Goal: Task Accomplishment & Management: Manage account settings

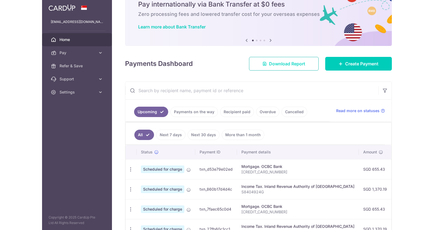
scroll to position [30, 0]
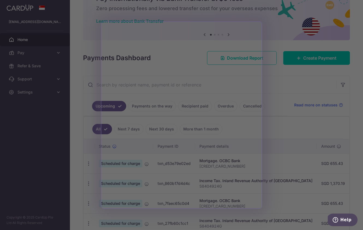
click at [281, 40] on div at bounding box center [183, 116] width 367 height 232
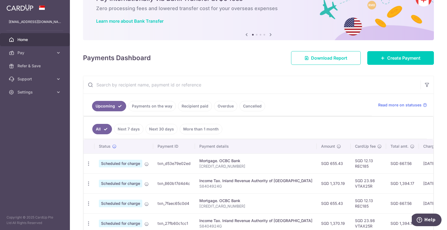
click at [162, 106] on link "Payments on the way" at bounding box center [152, 106] width 48 height 10
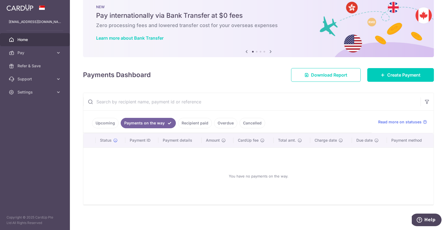
scroll to position [14, 0]
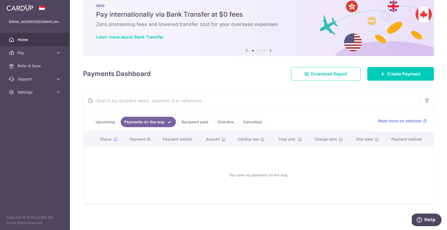
click at [95, 119] on link "Upcoming" at bounding box center [105, 122] width 26 height 10
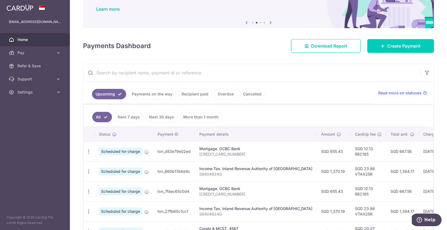
scroll to position [43, 0]
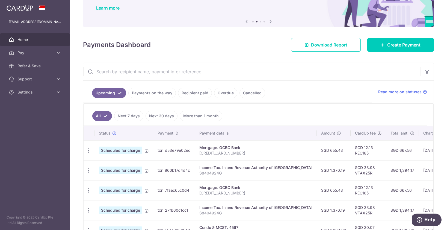
click at [246, 118] on ul "All Next 7 days Next 30 days More than 1 month" at bounding box center [255, 115] width 343 height 22
click at [198, 93] on link "Recipient paid" at bounding box center [195, 93] width 34 height 10
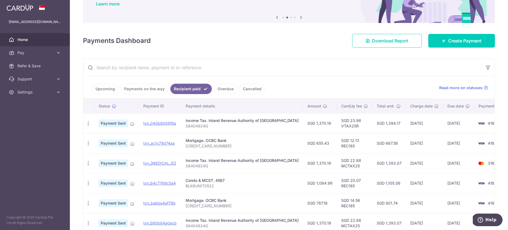
scroll to position [68, 0]
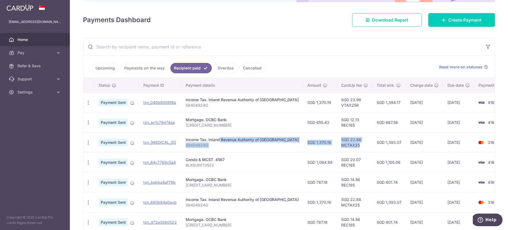
drag, startPoint x: 339, startPoint y: 145, endPoint x: 204, endPoint y: 139, distance: 135.1
click at [204, 139] on tr "PDF Receipt Payment Sent txn_1ca7a80df37 Income Tax. Inland Revenue Authority o…" at bounding box center [299, 142] width 433 height 20
drag, startPoint x: 394, startPoint y: 142, endPoint x: 379, endPoint y: 142, distance: 15.0
click at [363, 142] on tr "PDF Receipt Payment Sent txn_1ca7a80df37 Income Tax. Inland Revenue Authority o…" at bounding box center [299, 142] width 433 height 20
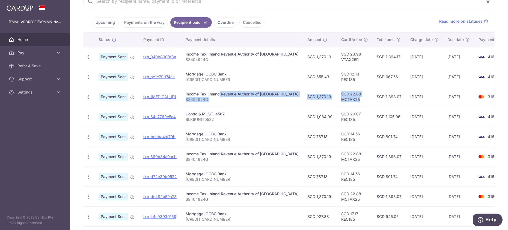
scroll to position [93, 0]
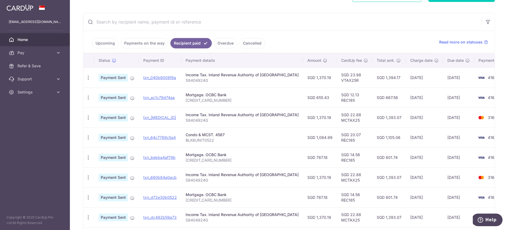
click at [337, 117] on td "SGD 22.88 MCTAX25" at bounding box center [355, 117] width 36 height 20
drag, startPoint x: 311, startPoint y: 114, endPoint x: 345, endPoint y: 125, distance: 36.0
click at [345, 125] on tr "PDF Receipt Payment Sent txn_1ca7a80df37 Income Tax. Inland Revenue Authority o…" at bounding box center [299, 117] width 433 height 20
drag, startPoint x: 323, startPoint y: 92, endPoint x: 330, endPoint y: 102, distance: 11.6
click at [337, 102] on td "SGD 12.13 REC185" at bounding box center [355, 97] width 36 height 20
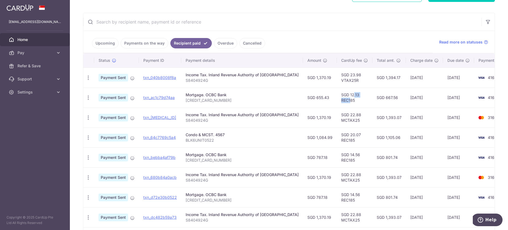
click at [337, 101] on td "SGD 12.13 REC185" at bounding box center [355, 97] width 36 height 20
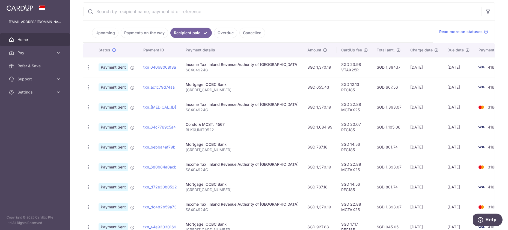
scroll to position [104, 0]
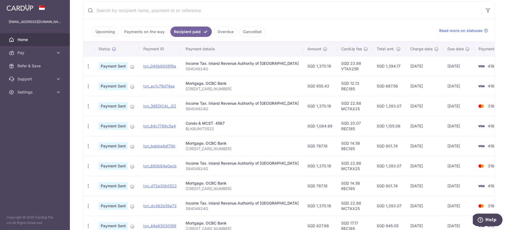
click at [303, 147] on td "SGD 787.18" at bounding box center [320, 146] width 34 height 20
click at [303, 84] on td "SGD 655.43" at bounding box center [320, 86] width 34 height 20
copy td "655.43"
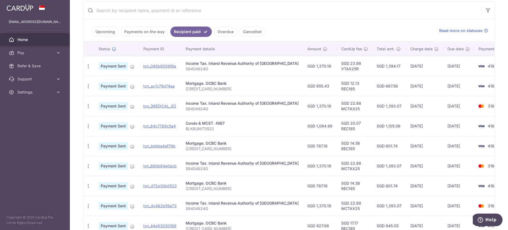
click at [303, 82] on td "SGD 655.43" at bounding box center [320, 86] width 34 height 20
click at [303, 62] on td "SGD 1,370.19" at bounding box center [320, 66] width 34 height 20
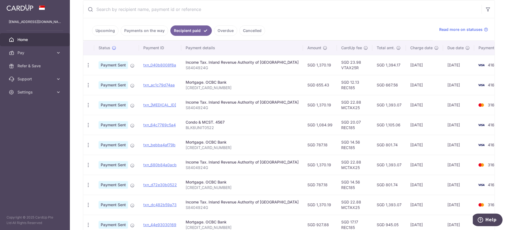
click at [337, 67] on td "SGD 23.98 VTAX25R" at bounding box center [355, 65] width 36 height 20
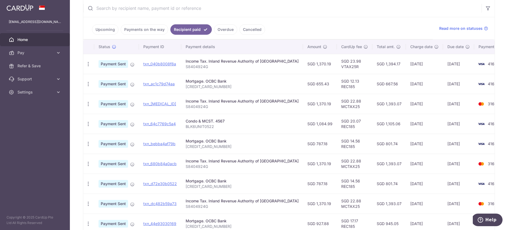
click at [299, 24] on ul "Upcoming Payments on the way Recipient paid Overdue Cancelled" at bounding box center [258, 28] width 350 height 22
click at [104, 32] on link "Upcoming" at bounding box center [105, 29] width 26 height 10
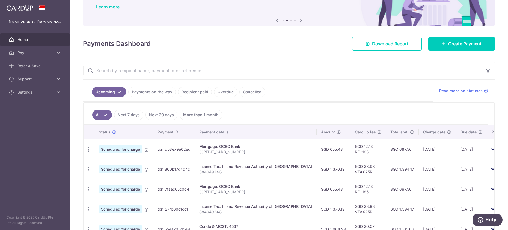
scroll to position [67, 0]
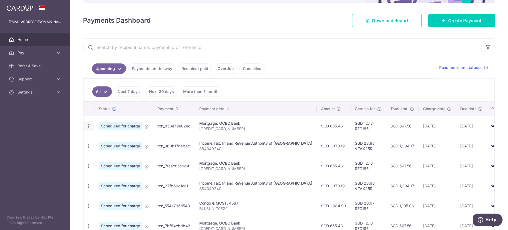
click at [88, 127] on icon "button" at bounding box center [89, 126] width 6 height 6
click at [101, 140] on span "Update payment" at bounding box center [117, 141] width 37 height 7
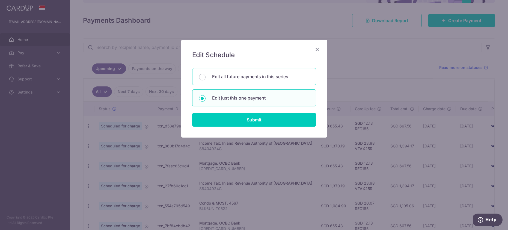
click at [251, 83] on div "Edit all future payments in this series" at bounding box center [254, 76] width 124 height 17
radio input "true"
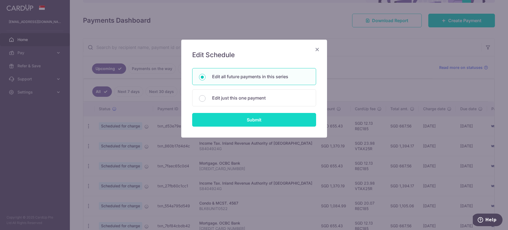
click at [247, 119] on input "Submit" at bounding box center [254, 120] width 124 height 14
radio input "true"
type input "655.43"
type input "571025635900000"
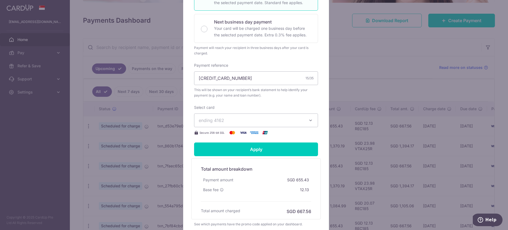
scroll to position [0, 0]
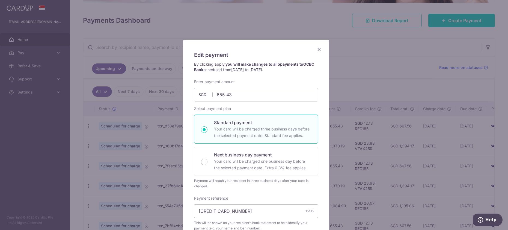
click at [318, 49] on icon "Close" at bounding box center [319, 49] width 7 height 7
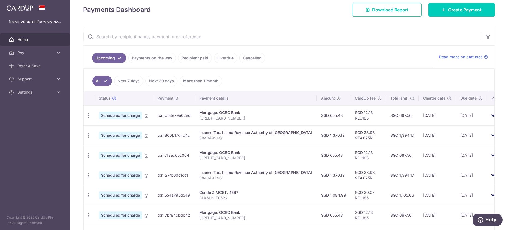
scroll to position [79, 0]
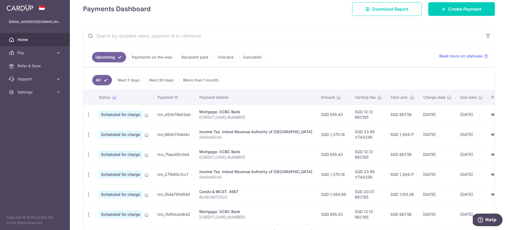
click at [351, 135] on td "SGD 23.98 VTAX25R" at bounding box center [369, 134] width 36 height 20
click at [87, 114] on icon "button" at bounding box center [89, 115] width 6 height 6
click at [103, 131] on span "Update payment" at bounding box center [117, 129] width 37 height 7
radio input "true"
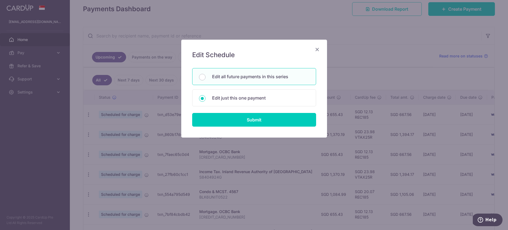
click at [248, 80] on div "Edit all future payments in this series" at bounding box center [254, 76] width 124 height 17
radio input "true"
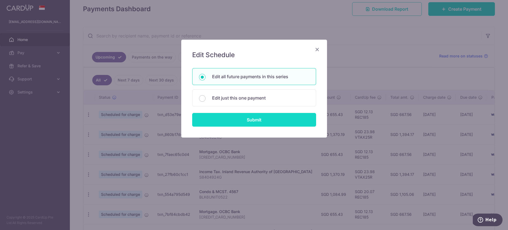
click at [243, 116] on input "Submit" at bounding box center [254, 120] width 124 height 14
radio input "true"
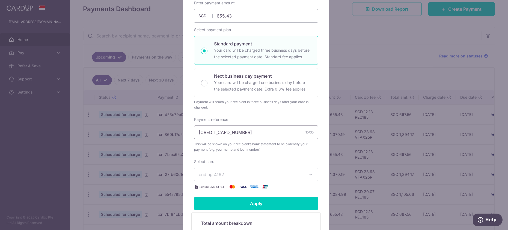
click at [244, 132] on input "571025635900000" at bounding box center [256, 132] width 124 height 14
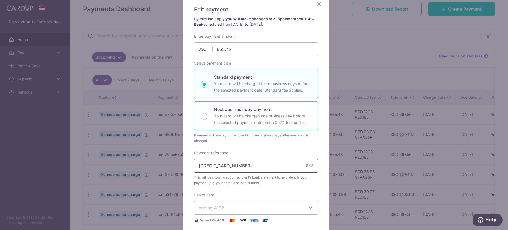
scroll to position [36, 0]
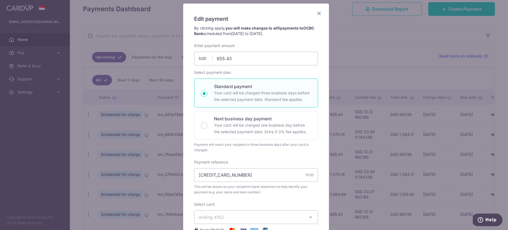
drag, startPoint x: 315, startPoint y: 12, endPoint x: 318, endPoint y: 16, distance: 4.3
click at [317, 16] on icon "Close" at bounding box center [319, 13] width 7 height 7
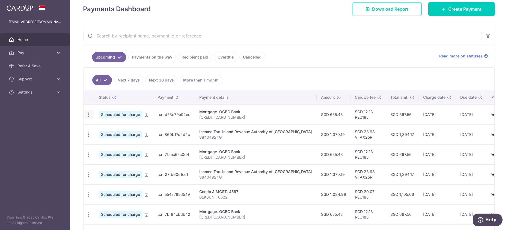
click at [89, 115] on icon "button" at bounding box center [89, 115] width 6 height 6
click at [336, 65] on ul "Upcoming Payments on the way Recipient paid Overdue Cancelled" at bounding box center [258, 56] width 350 height 22
click at [90, 114] on icon "button" at bounding box center [89, 115] width 6 height 6
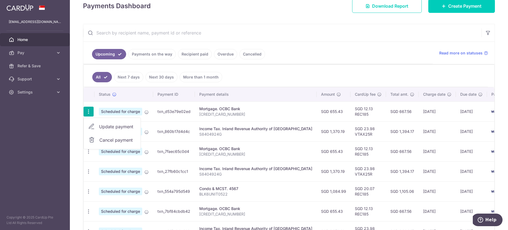
scroll to position [82, 0]
click at [312, 38] on input "text" at bounding box center [282, 32] width 398 height 17
click at [89, 190] on icon "button" at bounding box center [89, 191] width 6 height 6
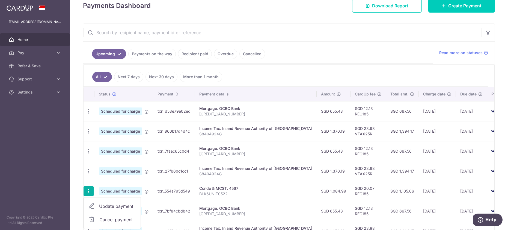
click at [116, 207] on span "Update payment" at bounding box center [117, 206] width 37 height 7
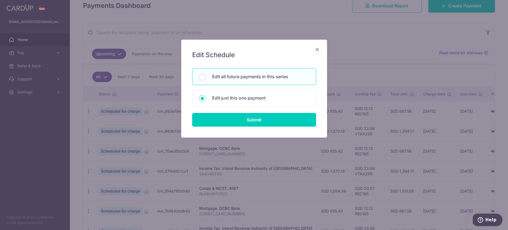
click at [236, 79] on p "Edit all future payments in this series" at bounding box center [260, 76] width 97 height 7
click at [206, 79] on input "Edit all future payments in this series" at bounding box center [202, 77] width 7 height 7
radio input "true"
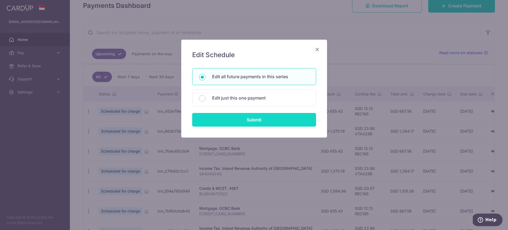
click at [246, 120] on input "Submit" at bounding box center [254, 120] width 124 height 14
type input "1,084.99"
radio input "true"
type input "BLK6UNIT0522"
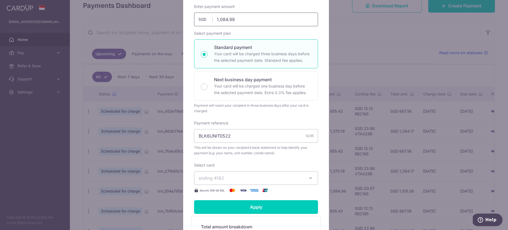
scroll to position [18, 0]
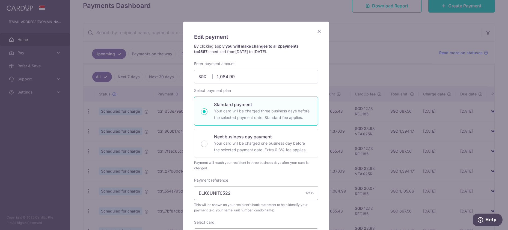
click at [316, 31] on icon "Close" at bounding box center [319, 31] width 7 height 7
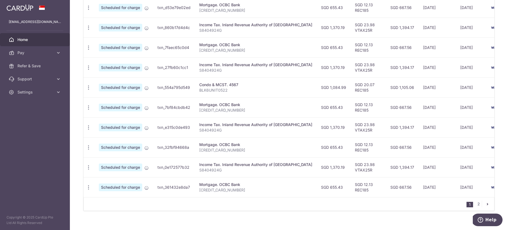
scroll to position [196, 0]
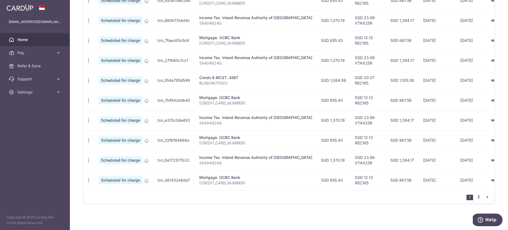
click at [363, 198] on link "2" at bounding box center [478, 196] width 7 height 7
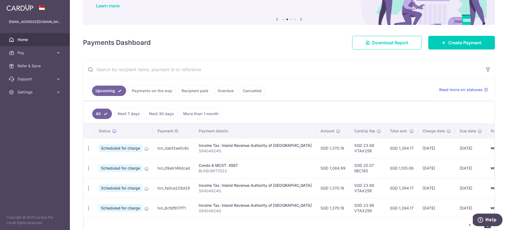
scroll to position [54, 0]
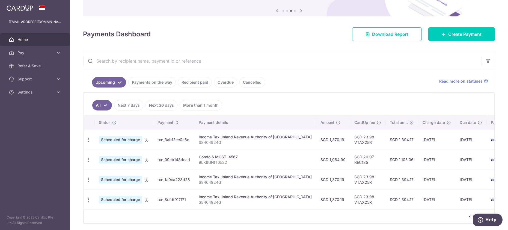
click at [363, 218] on icon "pager" at bounding box center [470, 216] width 4 height 4
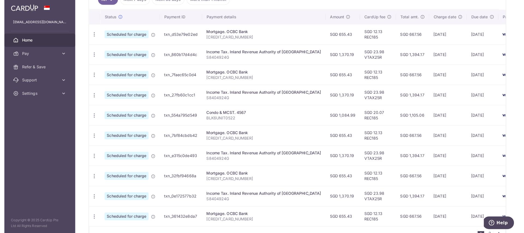
scroll to position [158, 0]
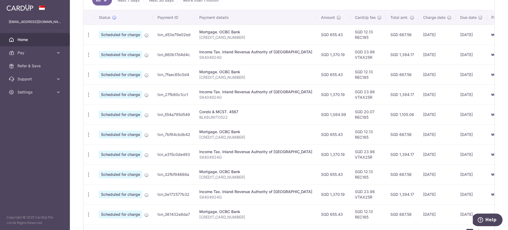
click at [61, 146] on aside "sg_aeronaut@yahoo.com.sg Home Pay Payments Recipients Cards Refer & Save Suppor…" at bounding box center [35, 115] width 70 height 230
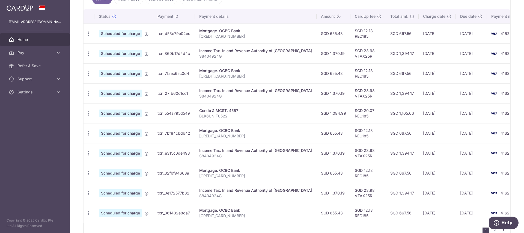
scroll to position [161, 0]
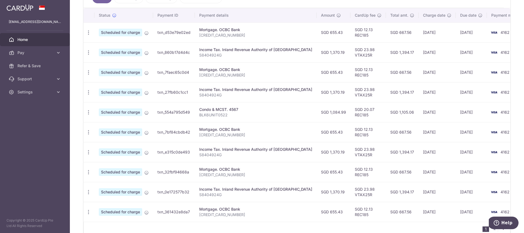
click at [220, 115] on p "BLK6UNIT0522" at bounding box center [255, 114] width 113 height 5
drag, startPoint x: 199, startPoint y: 108, endPoint x: 231, endPoint y: 115, distance: 33.1
click at [231, 115] on td "Condo & MCST. 4567 BLK6UNIT0522" at bounding box center [256, 112] width 122 height 20
copy td "Condo & MCST. 4567 BLK6UNIT0522"
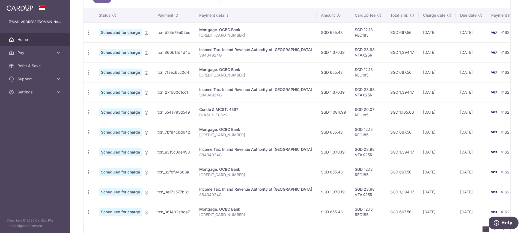
click at [317, 113] on td "SGD 1,084.99" at bounding box center [334, 112] width 34 height 20
click at [354, 113] on td "SGD 20.07 REC185" at bounding box center [369, 112] width 36 height 20
click at [90, 114] on icon "button" at bounding box center [89, 113] width 6 height 6
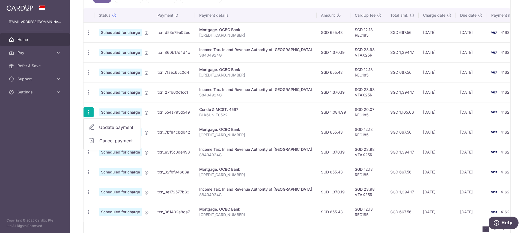
click at [112, 128] on span "Update payment" at bounding box center [117, 127] width 37 height 7
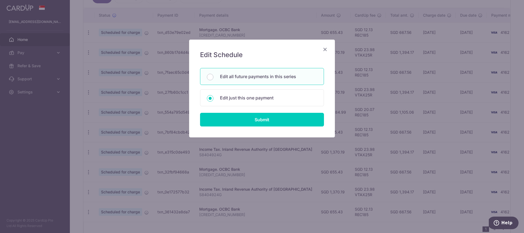
click at [252, 74] on p "Edit all future payments in this series" at bounding box center [268, 76] width 97 height 7
click at [214, 74] on input "Edit all future payments in this series" at bounding box center [210, 77] width 7 height 7
radio input "true"
click at [252, 118] on input "Submit" at bounding box center [262, 120] width 124 height 14
radio input "true"
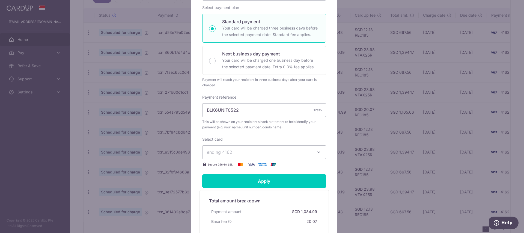
scroll to position [122, 0]
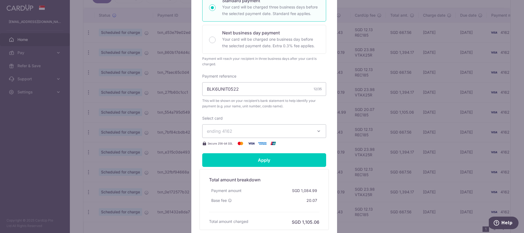
click at [250, 129] on span "ending 4162" at bounding box center [259, 131] width 105 height 7
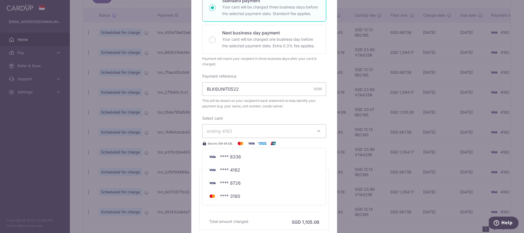
click at [253, 117] on div "Select card ending 4162 **** 8336 **** 4162 **** 8726 **** 3160 Secure 256-bit …" at bounding box center [264, 131] width 124 height 31
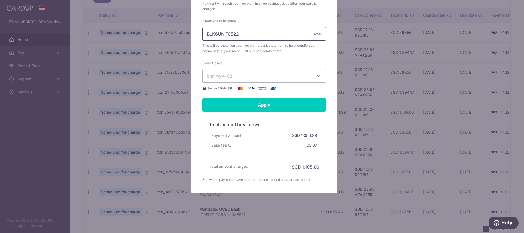
scroll to position [13, 0]
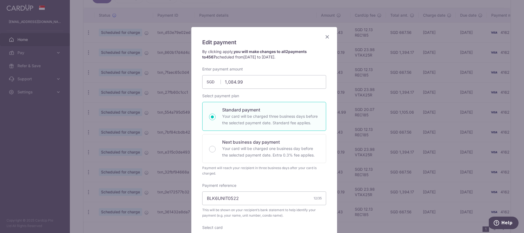
click at [324, 35] on icon "Close" at bounding box center [327, 36] width 7 height 7
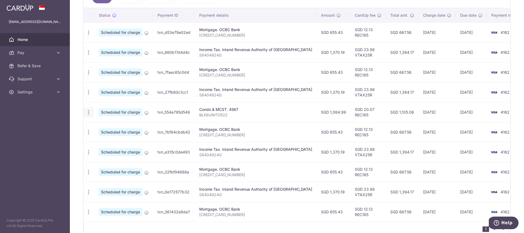
click at [88, 114] on icon "button" at bounding box center [89, 113] width 6 height 6
click at [100, 140] on span "Cancel payment" at bounding box center [117, 140] width 37 height 7
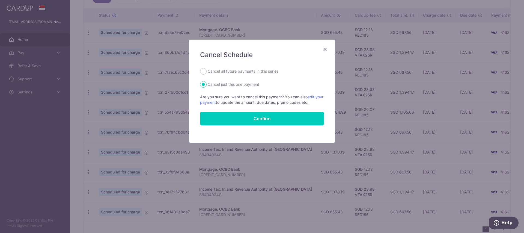
click at [225, 72] on label "Cancel all future payments in this series" at bounding box center [243, 71] width 71 height 7
click at [207, 72] on input "Cancel all future payments in this series" at bounding box center [203, 71] width 7 height 7
radio input "true"
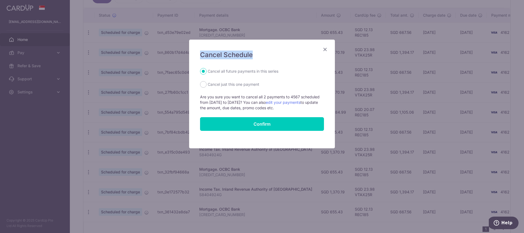
drag, startPoint x: 279, startPoint y: 46, endPoint x: 332, endPoint y: 48, distance: 53.8
click at [187, 53] on div "Cancel Schedule Cancel all future payments in this series Cancel just this one …" at bounding box center [262, 116] width 524 height 233
click at [328, 48] on icon "Close" at bounding box center [325, 49] width 7 height 7
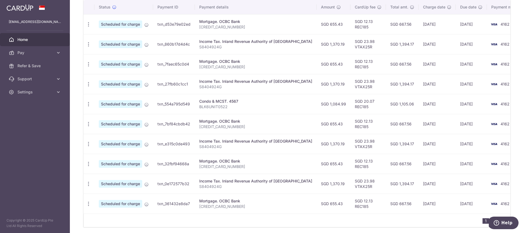
scroll to position [170, 0]
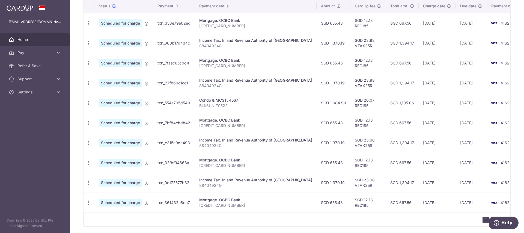
click at [363, 104] on td "[DATE]" at bounding box center [437, 103] width 37 height 20
click at [91, 104] on icon "button" at bounding box center [89, 103] width 6 height 6
click at [112, 130] on span "Cancel payment" at bounding box center [117, 131] width 37 height 7
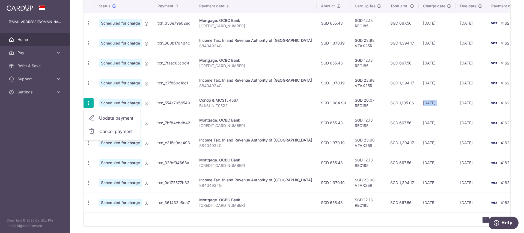
radio input "true"
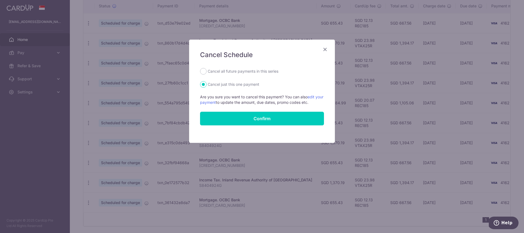
click at [227, 73] on label "Cancel all future payments in this series" at bounding box center [243, 71] width 71 height 7
click at [207, 73] on input "Cancel all future payments in this series" at bounding box center [203, 71] width 7 height 7
radio input "true"
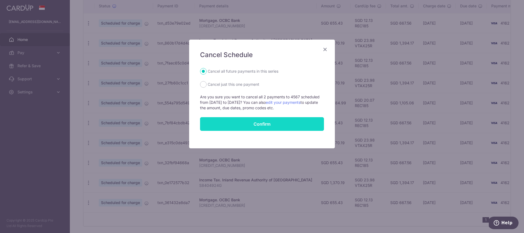
click at [237, 126] on button "Confirm" at bounding box center [262, 124] width 124 height 14
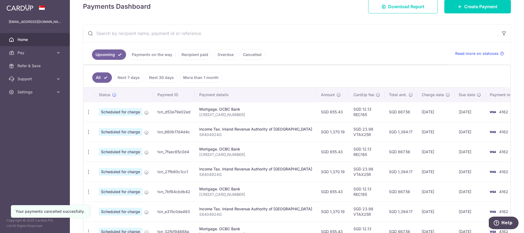
scroll to position [76, 0]
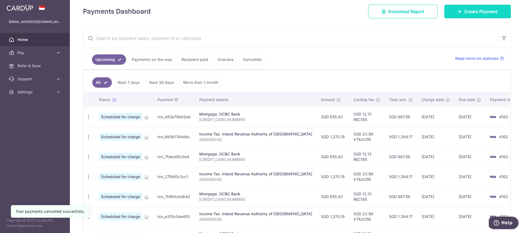
click at [458, 13] on icon at bounding box center [460, 11] width 4 height 4
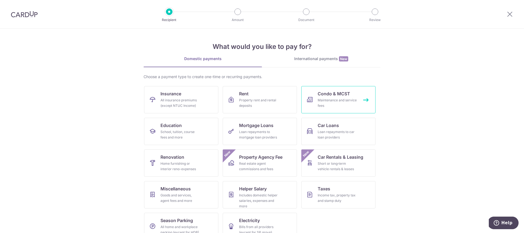
click at [309, 103] on link "Condo & MCST Maintenance and service fees" at bounding box center [339, 99] width 74 height 27
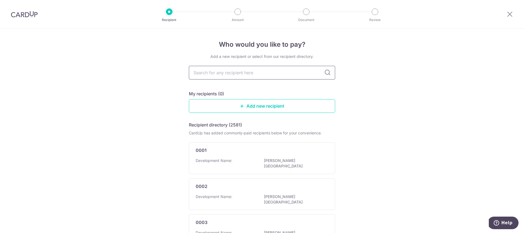
click at [282, 73] on input "text" at bounding box center [262, 73] width 146 height 14
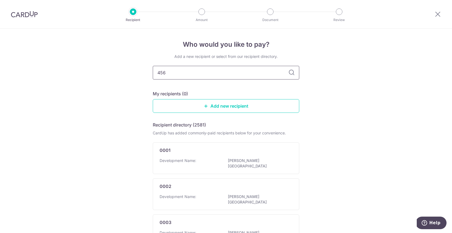
type input "4567"
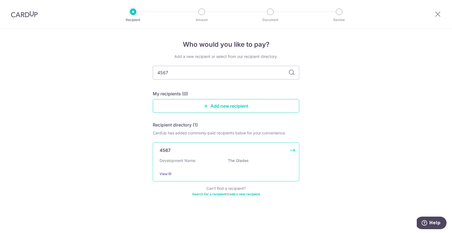
click at [207, 158] on div "Development Name: The Glades" at bounding box center [226, 162] width 133 height 9
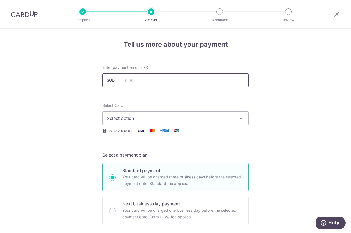
click at [232, 77] on input "text" at bounding box center [175, 80] width 146 height 14
click at [232, 80] on input "text" at bounding box center [175, 80] width 146 height 14
type input "1,084.99"
click at [156, 116] on span "Select option" at bounding box center [170, 118] width 127 height 7
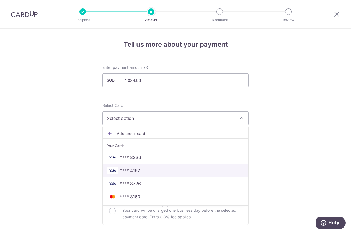
click at [153, 172] on span "**** 4162" at bounding box center [175, 170] width 137 height 7
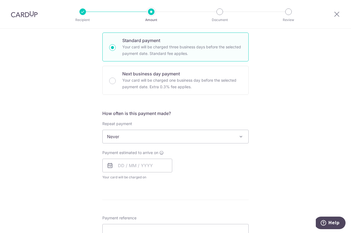
scroll to position [130, 0]
click at [174, 139] on span "Never" at bounding box center [176, 136] width 146 height 13
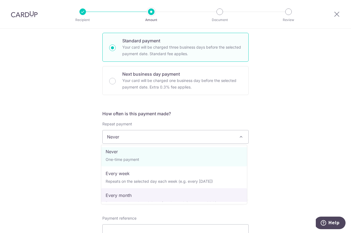
scroll to position [26, 0]
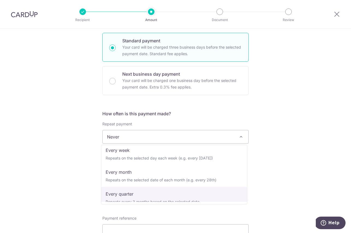
select select "4"
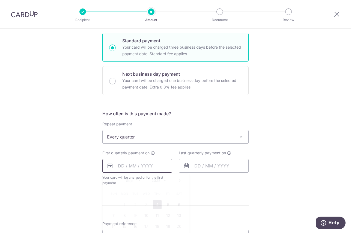
click at [152, 165] on input "text" at bounding box center [137, 166] width 70 height 14
click at [178, 179] on link "Next" at bounding box center [179, 180] width 7 height 7
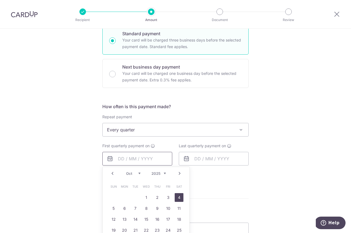
scroll to position [138, 0]
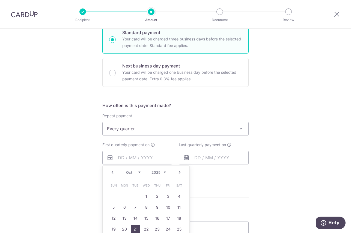
click at [132, 230] on link "21" at bounding box center [135, 229] width 9 height 9
type input "21/10/2025"
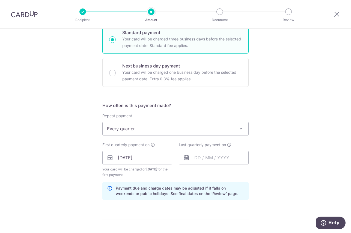
click at [222, 197] on div "Payment due and charge dates may be adjusted if it falls on weekends or public …" at bounding box center [175, 191] width 146 height 18
click at [215, 159] on input "text" at bounding box center [214, 158] width 70 height 14
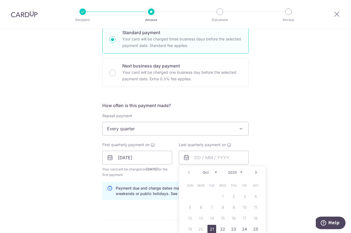
click at [280, 123] on div "Tell us more about your payment Enter payment amount SGD 1,084.99 1084.99 Selec…" at bounding box center [175, 152] width 351 height 522
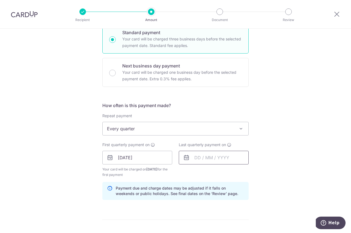
click at [226, 155] on input "text" at bounding box center [214, 158] width 70 height 14
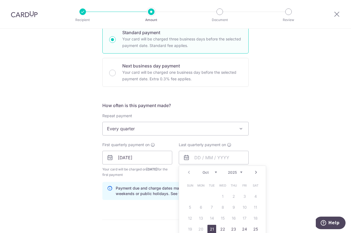
click at [240, 171] on select "2025 2026 2027 2028 2029 2030 2031 2032 2033 2034 2035" at bounding box center [235, 172] width 14 height 4
click at [214, 172] on select "Jan Feb Mar Apr May Jun Jul Aug Sep Oct Nov Dec" at bounding box center [210, 172] width 14 height 4
click at [208, 228] on link "21" at bounding box center [212, 229] width 9 height 9
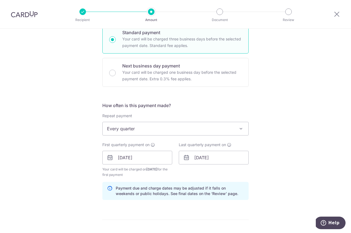
click at [287, 155] on div "Tell us more about your payment Enter payment amount SGD 1,084.99 1084.99 Selec…" at bounding box center [175, 152] width 351 height 522
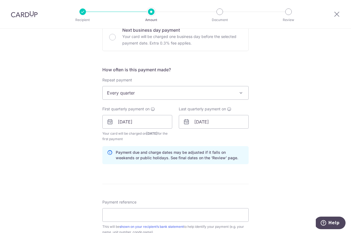
scroll to position [175, 0]
click at [219, 120] on input "21/04/2026" at bounding box center [214, 121] width 70 height 14
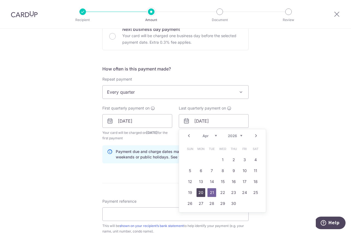
click at [199, 193] on link "20" at bounding box center [201, 192] width 9 height 9
type input "20/04/2026"
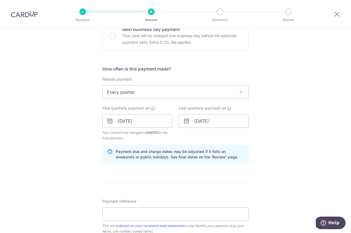
click at [283, 132] on div "Tell us more about your payment Enter payment amount SGD 1,084.99 1084.99 Selec…" at bounding box center [175, 115] width 351 height 522
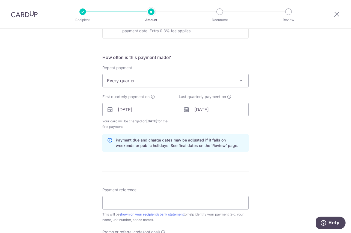
scroll to position [194, 0]
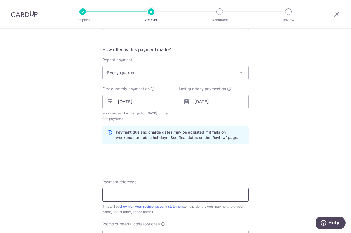
click at [172, 196] on input "Payment reference" at bounding box center [175, 195] width 146 height 14
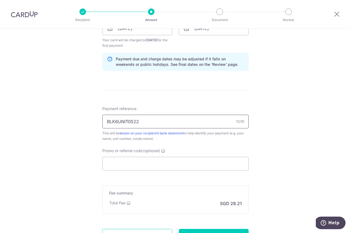
scroll to position [279, 0]
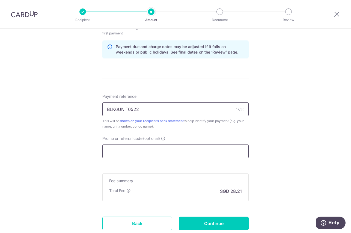
type input "BLK6UNIT0522"
click at [126, 152] on input "Promo or referral code (optional)" at bounding box center [175, 151] width 146 height 14
paste input "3HOME25R"
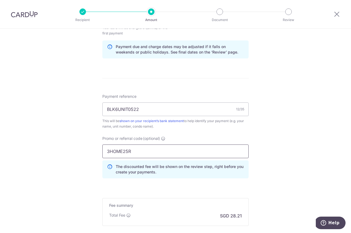
type input "3HOME25R"
click at [260, 149] on div "Tell us more about your payment Enter payment amount SGD 1,084.99 1084.99 Selec…" at bounding box center [175, 22] width 351 height 547
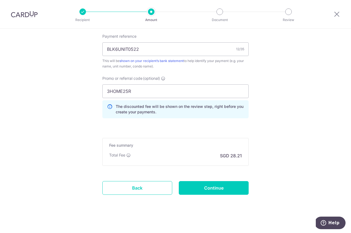
scroll to position [338, 0]
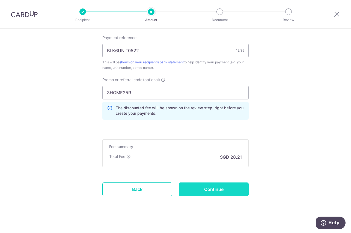
click at [229, 187] on input "Continue" at bounding box center [214, 189] width 70 height 14
type input "Create Schedule"
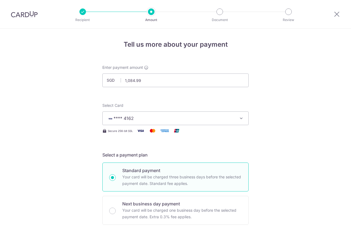
scroll to position [322, 0]
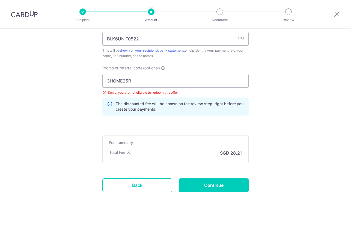
click at [135, 91] on div "Sorry, you are not eligible to redeem this offer" at bounding box center [175, 92] width 146 height 5
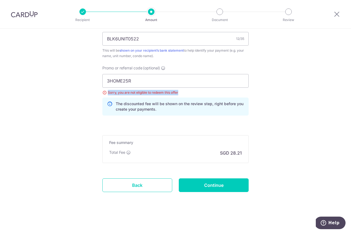
click at [135, 91] on div "Sorry, you are not eligible to redeem this offer" at bounding box center [175, 92] width 146 height 5
click at [167, 116] on div "Promo or referral code (optional) 3HOME25R Sorry, you are not eligible to redee…" at bounding box center [175, 92] width 153 height 55
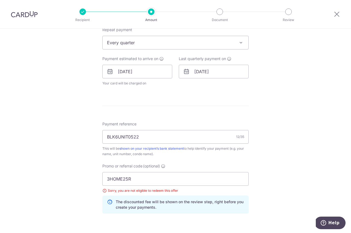
scroll to position [260, 0]
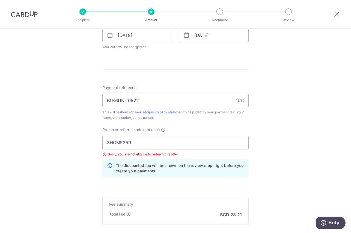
click at [165, 166] on p "The discounted fee will be shown on the review step, right before you create yo…" at bounding box center [180, 168] width 128 height 11
click at [295, 178] on div "Tell us more about your payment Enter payment amount SGD 1,084.99 1084.99 Selec…" at bounding box center [175, 31] width 351 height 526
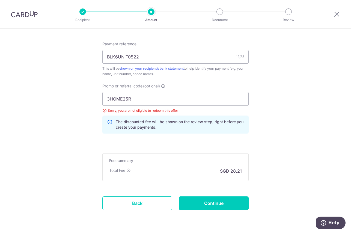
scroll to position [322, 0]
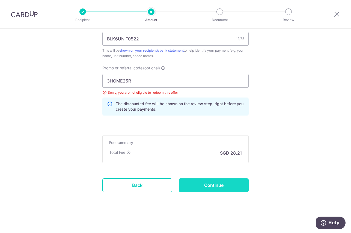
click at [221, 183] on input "Continue" at bounding box center [214, 185] width 70 height 14
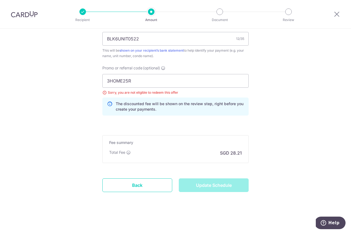
type input "Update Schedule"
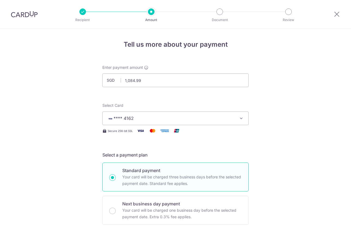
scroll to position [322, 0]
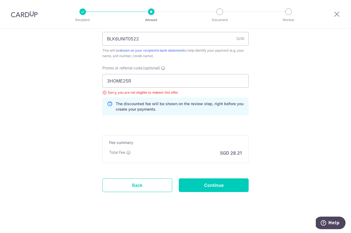
click at [102, 92] on div "Sorry, you are not eligible to redeem this offer" at bounding box center [175, 92] width 146 height 5
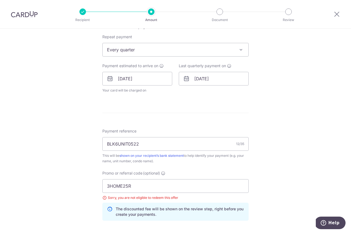
scroll to position [230, 0]
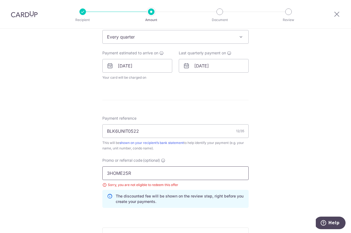
click at [136, 172] on input "3HOME25R" at bounding box center [175, 173] width 146 height 14
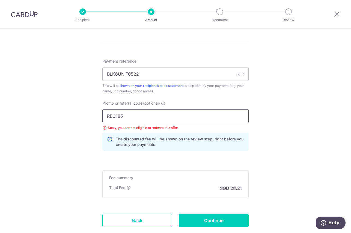
scroll to position [295, 0]
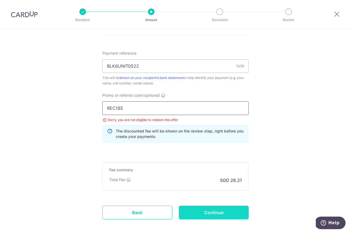
type input "REC185"
click at [223, 211] on input "Continue" at bounding box center [214, 213] width 70 height 14
type input "Update Schedule"
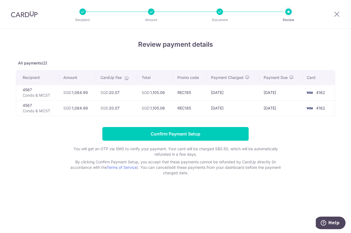
click at [276, 29] on div "Review payment details All payments(2) Recipient Amount CardUp Fee Total Promo …" at bounding box center [175, 131] width 351 height 204
click at [218, 14] on div at bounding box center [220, 11] width 7 height 7
click at [218, 22] on p "Document" at bounding box center [220, 19] width 40 height 5
click at [148, 22] on p "Amount" at bounding box center [151, 19] width 40 height 5
click at [287, 20] on p "Review" at bounding box center [288, 19] width 40 height 5
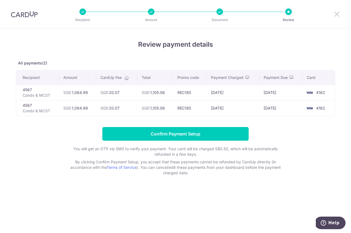
click at [336, 13] on icon at bounding box center [337, 14] width 7 height 7
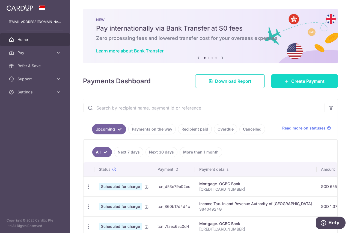
click at [285, 82] on icon at bounding box center [287, 81] width 4 height 4
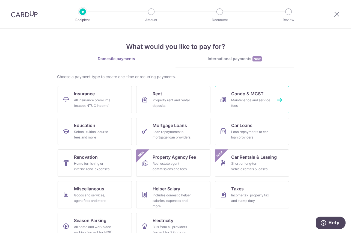
click at [247, 102] on div "Maintenance and service fees" at bounding box center [250, 103] width 39 height 11
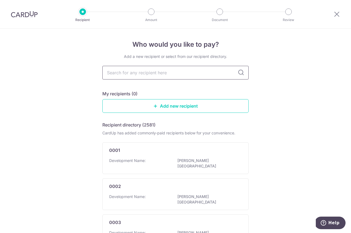
click at [163, 69] on input "text" at bounding box center [175, 73] width 146 height 14
type input "4567"
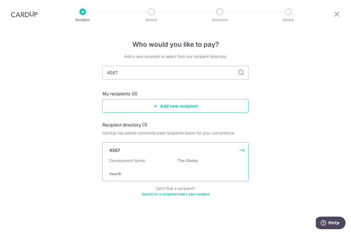
click at [175, 150] on div "4567" at bounding box center [172, 150] width 126 height 7
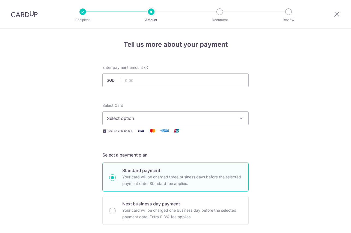
click at [148, 115] on span "Select option" at bounding box center [170, 118] width 127 height 7
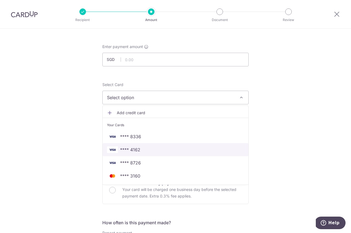
click at [140, 149] on span "**** 4162" at bounding box center [175, 149] width 137 height 7
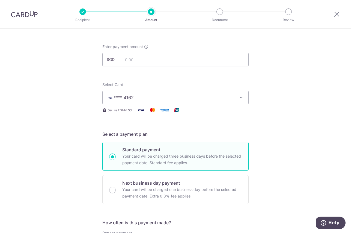
drag, startPoint x: 299, startPoint y: 140, endPoint x: 294, endPoint y: 140, distance: 4.9
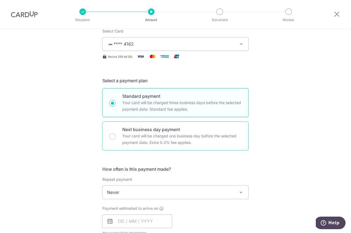
scroll to position [79, 0]
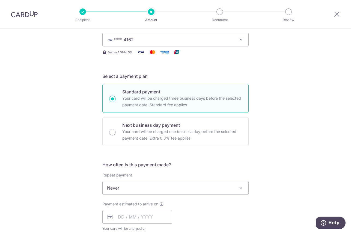
click at [131, 190] on span "Never" at bounding box center [176, 187] width 146 height 13
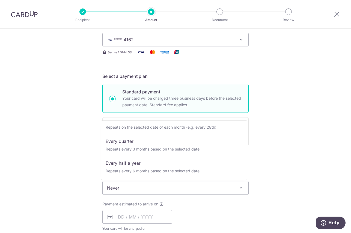
scroll to position [55, 0]
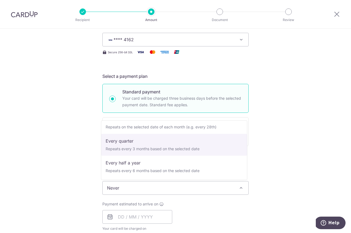
select select "4"
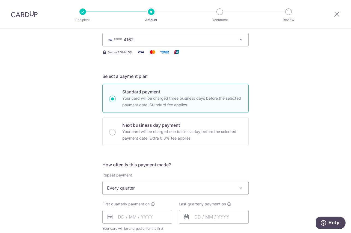
click at [279, 162] on div "Tell us more about your payment Enter payment amount SGD Select Card **** 4162 …" at bounding box center [175, 200] width 351 height 500
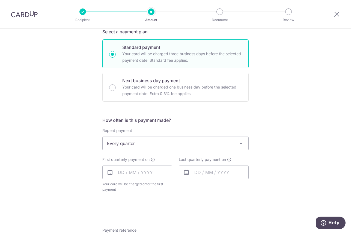
scroll to position [184, 0]
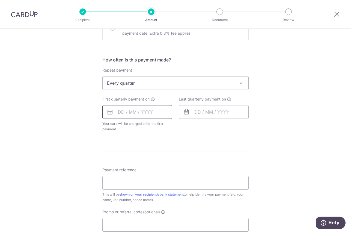
click at [143, 114] on input "text" at bounding box center [137, 112] width 70 height 14
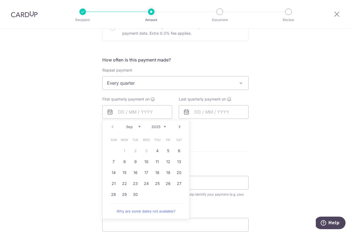
click at [138, 128] on select "Sep Oct Nov Dec" at bounding box center [133, 127] width 14 height 4
click at [133, 184] on link "21" at bounding box center [135, 183] width 9 height 9
type input "[DATE]"
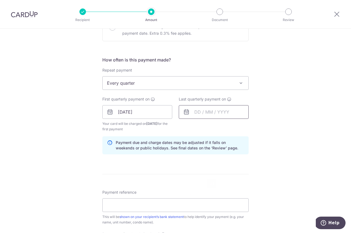
click at [227, 113] on input "text" at bounding box center [214, 112] width 70 height 14
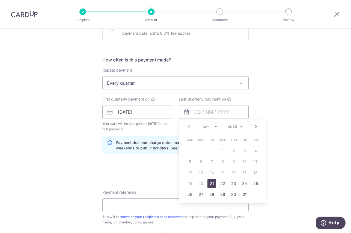
click at [235, 127] on select "2025 2026 2027 2028 2029 2030 2031 2032 2033 2034 2035" at bounding box center [235, 127] width 14 height 4
click at [210, 127] on select "Jan Feb Mar Apr May Jun [DATE] Aug Sep Oct Nov Dec" at bounding box center [210, 127] width 14 height 4
click at [199, 185] on link "20" at bounding box center [201, 183] width 9 height 9
type input "[DATE]"
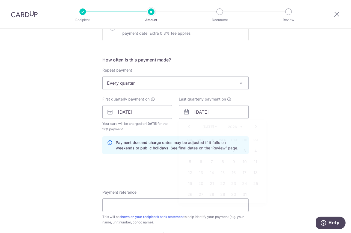
click at [278, 158] on div "Tell us more about your payment Enter payment amount SGD Select Card **** 4162 …" at bounding box center [175, 106] width 351 height 522
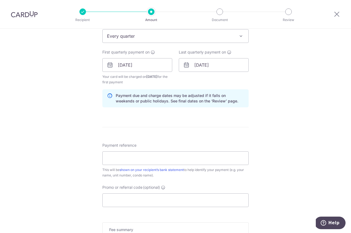
scroll to position [238, 0]
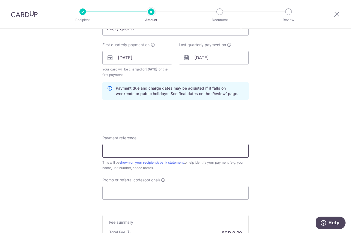
click at [167, 148] on input "Payment reference" at bounding box center [175, 151] width 146 height 14
type input "BLK6UNIT0522"
click at [154, 192] on input "Promo or referral code (optional)" at bounding box center [175, 193] width 146 height 14
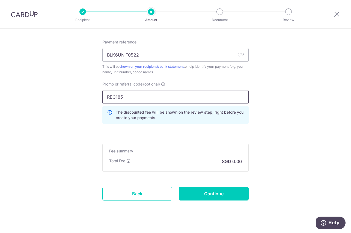
scroll to position [342, 0]
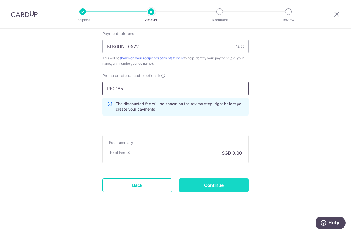
type input "REC185"
click at [224, 180] on input "Continue" at bounding box center [214, 185] width 70 height 14
type input "Create Schedule"
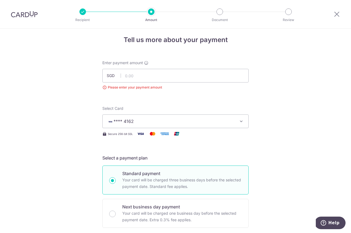
scroll to position [2, 0]
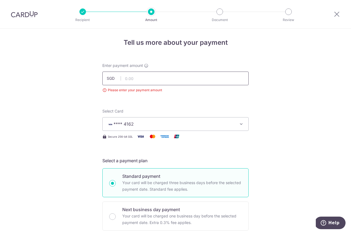
click at [156, 81] on input "text" at bounding box center [175, 79] width 146 height 14
drag, startPoint x: 221, startPoint y: 49, endPoint x: 155, endPoint y: 49, distance: 66.4
type input "1,084.99"
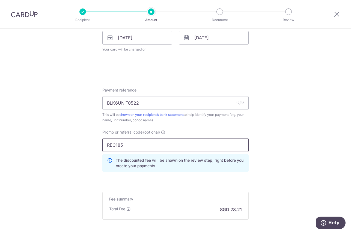
scroll to position [322, 0]
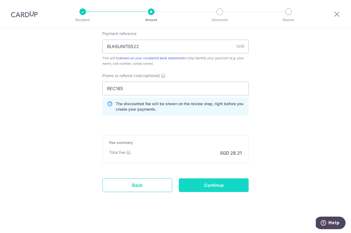
click at [214, 188] on input "Continue" at bounding box center [214, 185] width 70 height 14
type input "Create Schedule"
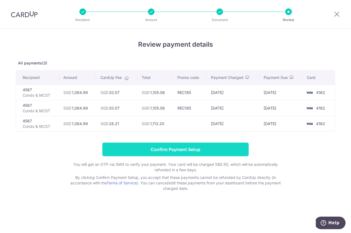
click at [194, 150] on input "Confirm Payment Setup" at bounding box center [175, 150] width 146 height 14
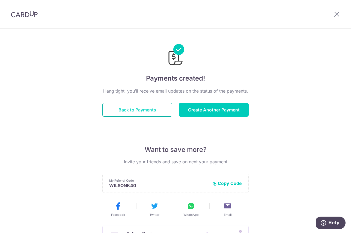
click at [148, 105] on button "Back to Payments" at bounding box center [137, 110] width 70 height 14
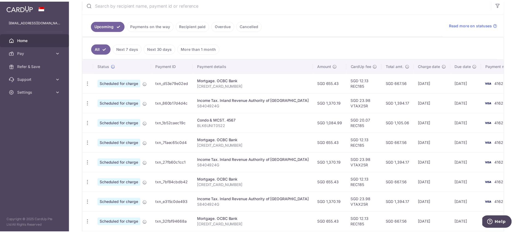
scroll to position [110, 0]
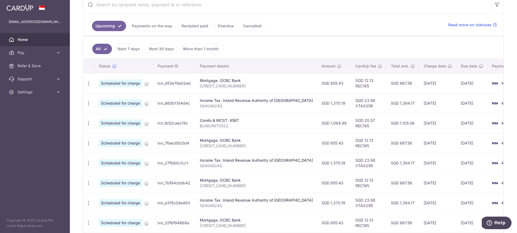
click at [351, 122] on td "[DATE]" at bounding box center [472, 123] width 31 height 20
click at [351, 123] on td "[DATE]" at bounding box center [438, 123] width 37 height 20
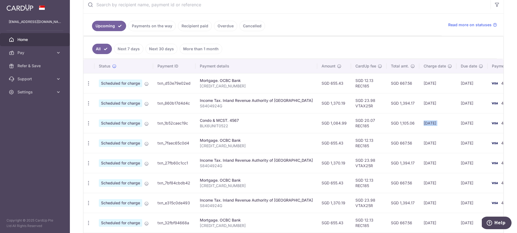
click at [351, 123] on td "[DATE]" at bounding box center [438, 123] width 37 height 20
click at [88, 125] on icon "button" at bounding box center [89, 123] width 6 height 6
click at [101, 140] on span "Update payment" at bounding box center [117, 138] width 37 height 7
radio input "true"
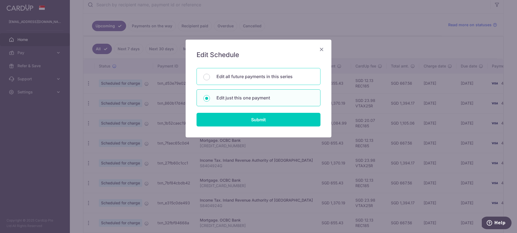
click at [243, 81] on div "Edit all future payments in this series" at bounding box center [259, 76] width 124 height 17
radio input "true"
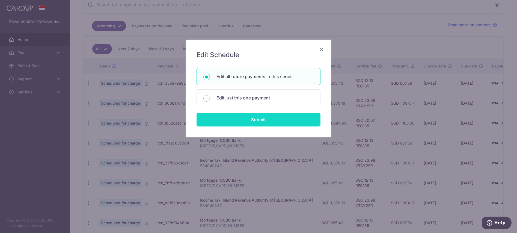
click at [244, 119] on input "Submit" at bounding box center [259, 120] width 124 height 14
radio input "true"
type input "1,084.99"
type input "BLK6UNIT0522"
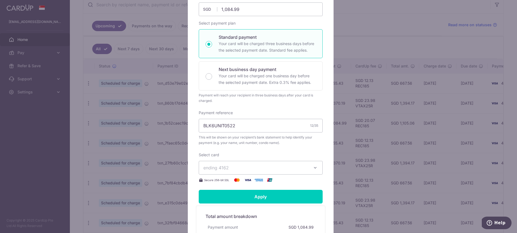
scroll to position [0, 0]
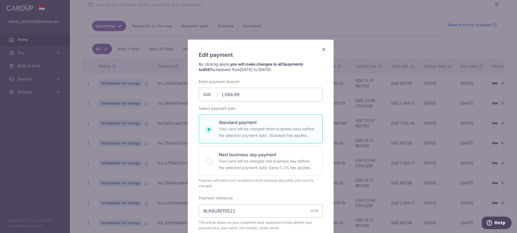
click at [324, 47] on icon "Close" at bounding box center [324, 49] width 7 height 7
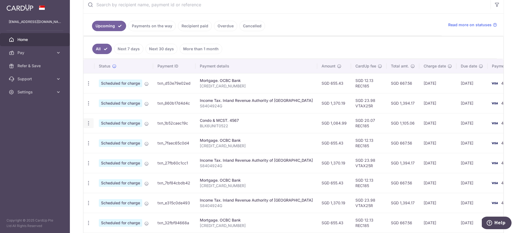
click at [88, 123] on icon "button" at bounding box center [89, 123] width 6 height 6
click at [105, 151] on span "Cancel payment" at bounding box center [117, 151] width 37 height 7
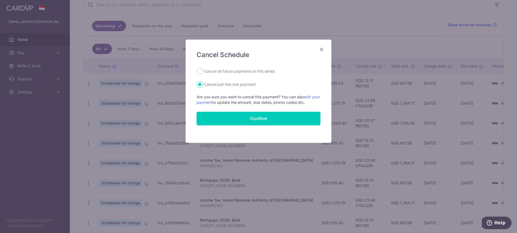
click at [228, 72] on label "Cancel all future payments in this series" at bounding box center [239, 71] width 71 height 7
click at [203, 72] on input "Cancel all future payments in this series" at bounding box center [200, 71] width 7 height 7
radio input "true"
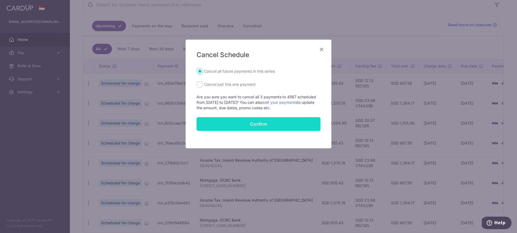
click at [227, 122] on button "Confirm" at bounding box center [259, 124] width 124 height 14
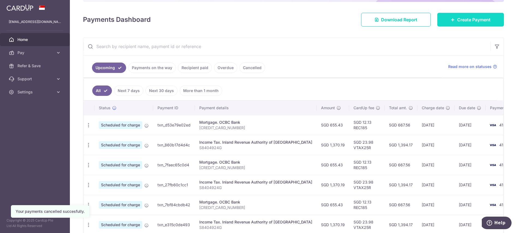
click at [457, 23] on link "Create Payment" at bounding box center [471, 20] width 67 height 14
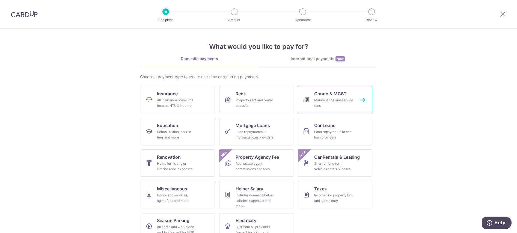
click at [318, 94] on span "Condo & MCST" at bounding box center [330, 93] width 33 height 7
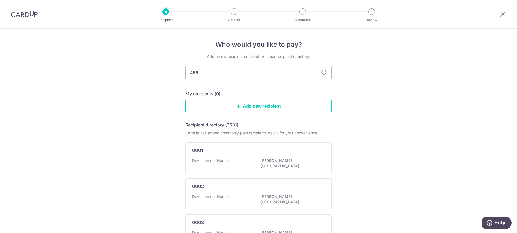
type input "4567"
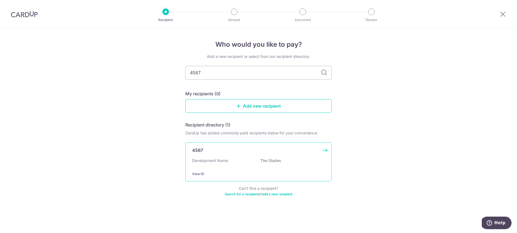
click at [274, 156] on div "4567 Development Name: The Glades View" at bounding box center [258, 161] width 146 height 39
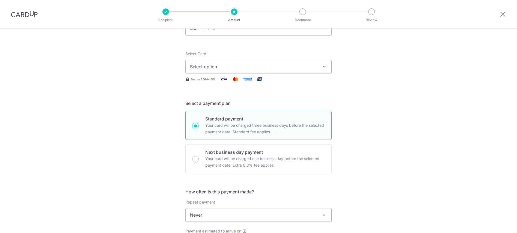
click at [243, 67] on span "Select option" at bounding box center [253, 66] width 127 height 7
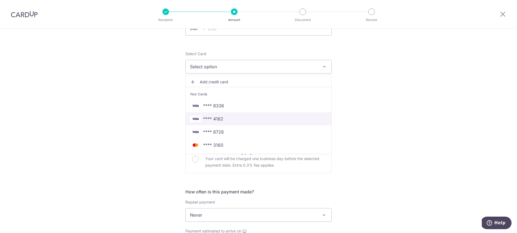
click at [225, 119] on span "**** 4162" at bounding box center [258, 119] width 137 height 7
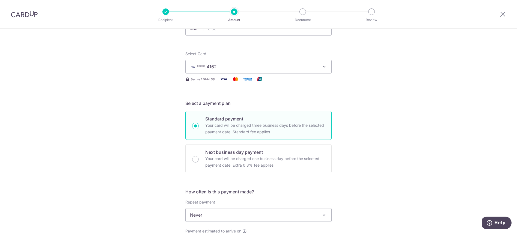
click at [221, 43] on form "Enter payment amount SGD Select Card **** 4162 Add credit card Your Cards **** …" at bounding box center [258, 229] width 146 height 432
click at [219, 33] on input "text" at bounding box center [258, 29] width 146 height 14
click at [90, 128] on div "Tell us more about your payment Enter payment amount SGD 1084.99 Select Card **…" at bounding box center [258, 224] width 517 height 494
type input "1,084.99"
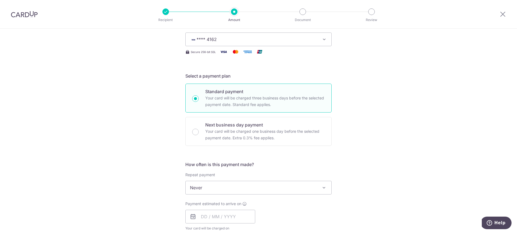
scroll to position [116, 0]
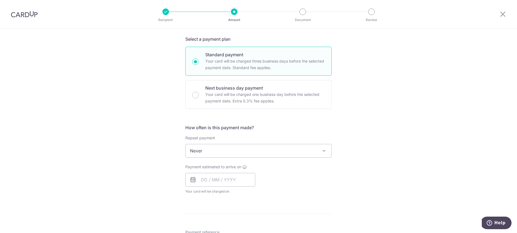
click at [220, 147] on span "Never" at bounding box center [259, 150] width 146 height 13
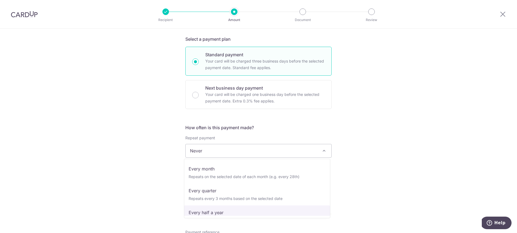
scroll to position [55, 0]
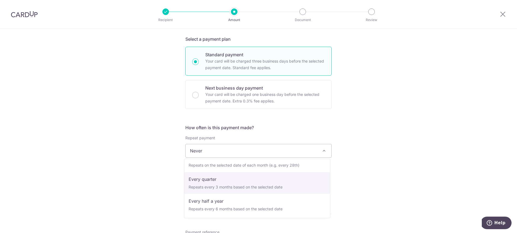
select select "4"
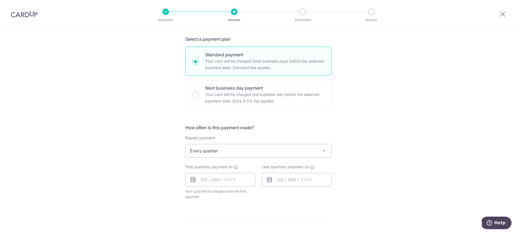
click at [156, 185] on div "Tell us more about your payment Enter payment amount SGD 1,084.99 1084.99 Selec…" at bounding box center [258, 163] width 517 height 500
click at [203, 178] on input "text" at bounding box center [220, 180] width 70 height 14
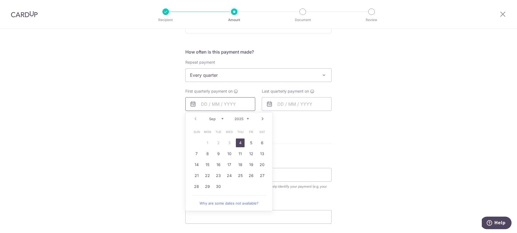
scroll to position [192, 0]
click at [217, 118] on select "Sep Oct Nov Dec" at bounding box center [216, 118] width 14 height 4
click at [250, 175] on link "24" at bounding box center [251, 175] width 9 height 9
type input "[DATE]"
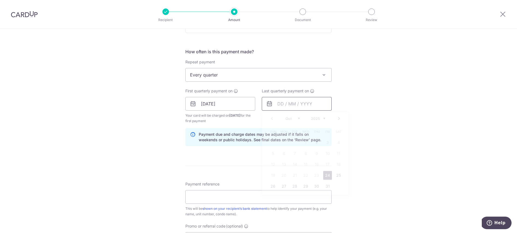
click at [286, 104] on input "text" at bounding box center [297, 104] width 70 height 14
click at [324, 119] on select "2025 2026 2027 2028 2029 2030 2031 2032 2033 2034 2035" at bounding box center [318, 118] width 14 height 4
click at [287, 118] on select "Jan Feb Mar Apr May Jun Jul Aug Sep Oct Nov Dec" at bounding box center [293, 118] width 14 height 4
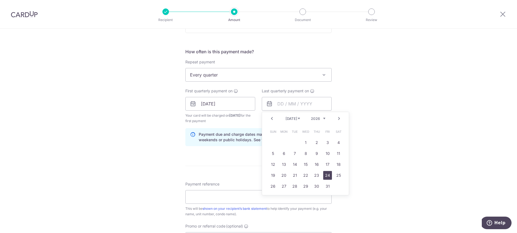
click at [325, 174] on link "24" at bounding box center [327, 175] width 9 height 9
type input "24/07/2026"
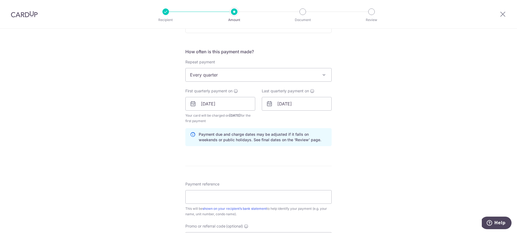
click at [400, 117] on div "Tell us more about your payment Enter payment amount SGD 1,084.99 1084.99 Selec…" at bounding box center [258, 98] width 517 height 522
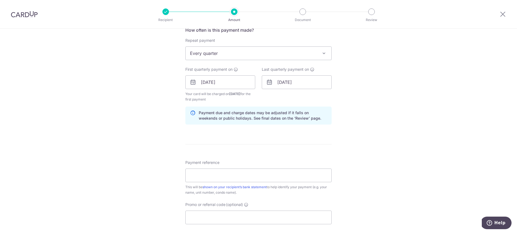
scroll to position [214, 0]
click at [244, 170] on input "Payment reference" at bounding box center [258, 174] width 146 height 14
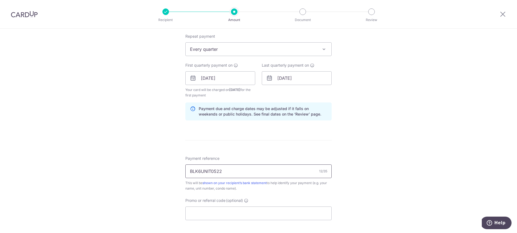
scroll to position [221, 0]
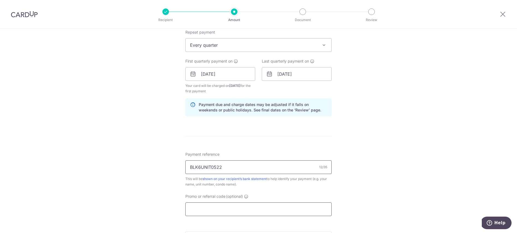
type input "BLK6UNIT0522"
click at [215, 208] on input "Promo or referral code (optional)" at bounding box center [258, 209] width 146 height 14
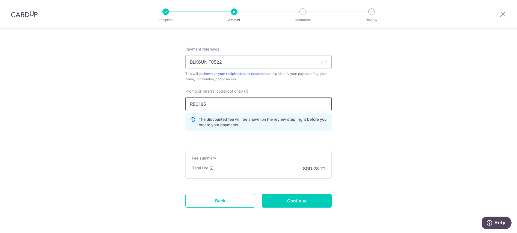
scroll to position [342, 0]
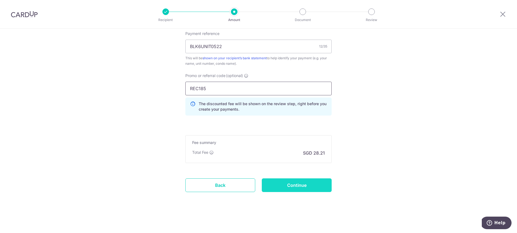
type input "REC185"
click at [300, 182] on input "Continue" at bounding box center [297, 185] width 70 height 14
type input "Create Schedule"
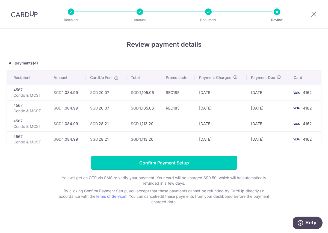
click at [136, 162] on input "Confirm Payment Setup" at bounding box center [164, 163] width 146 height 14
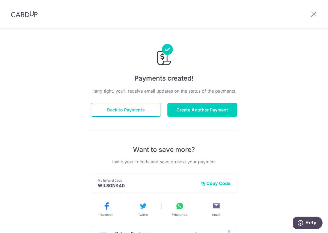
click at [139, 106] on button "Back to Payments" at bounding box center [126, 110] width 70 height 14
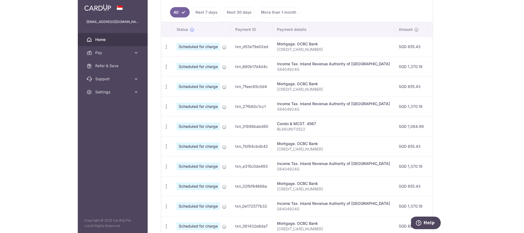
scroll to position [133, 0]
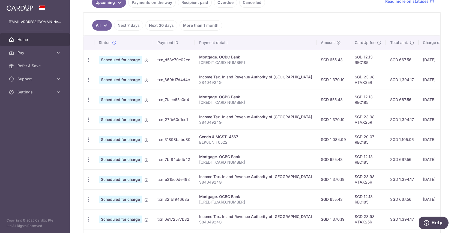
click at [328, 140] on td "[DATE]" at bounding box center [437, 139] width 37 height 20
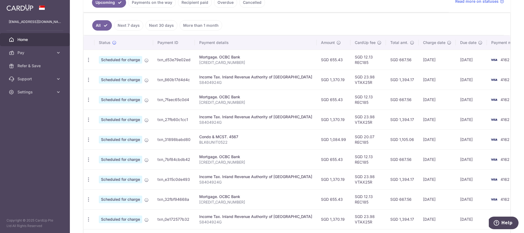
click at [281, 20] on ul "All Next 7 days Next 30 days More than 1 month" at bounding box center [294, 24] width 421 height 22
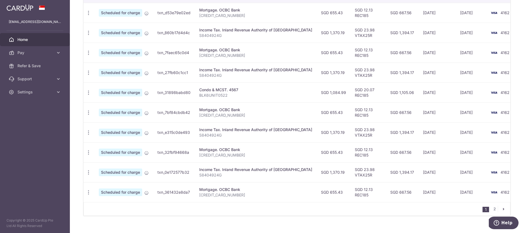
scroll to position [180, 0]
click at [317, 33] on td "SGD 1,370.19" at bounding box center [334, 33] width 34 height 20
copy td "1,370.19"
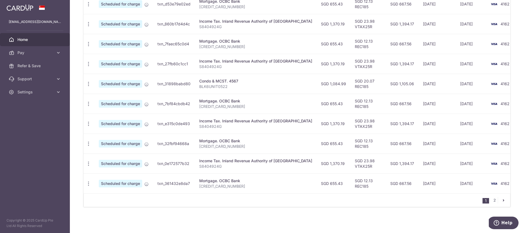
scroll to position [189, 0]
click at [328, 201] on link "2" at bounding box center [495, 200] width 7 height 7
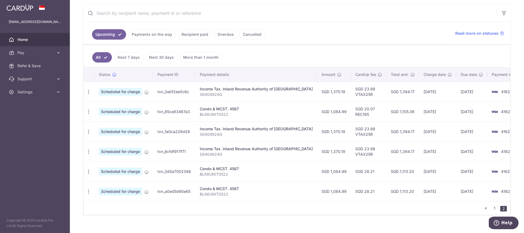
scroll to position [102, 0]
click at [291, 36] on ul "Upcoming Payments on the way Recipient paid Overdue Cancelled" at bounding box center [266, 33] width 366 height 22
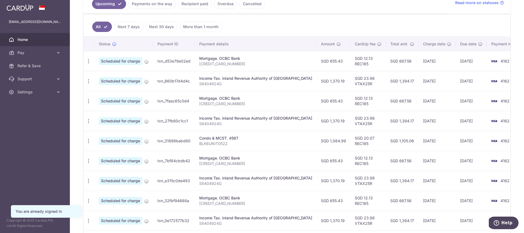
click at [317, 60] on td "SGD 655.43" at bounding box center [334, 61] width 34 height 20
